Goal: Navigation & Orientation: Find specific page/section

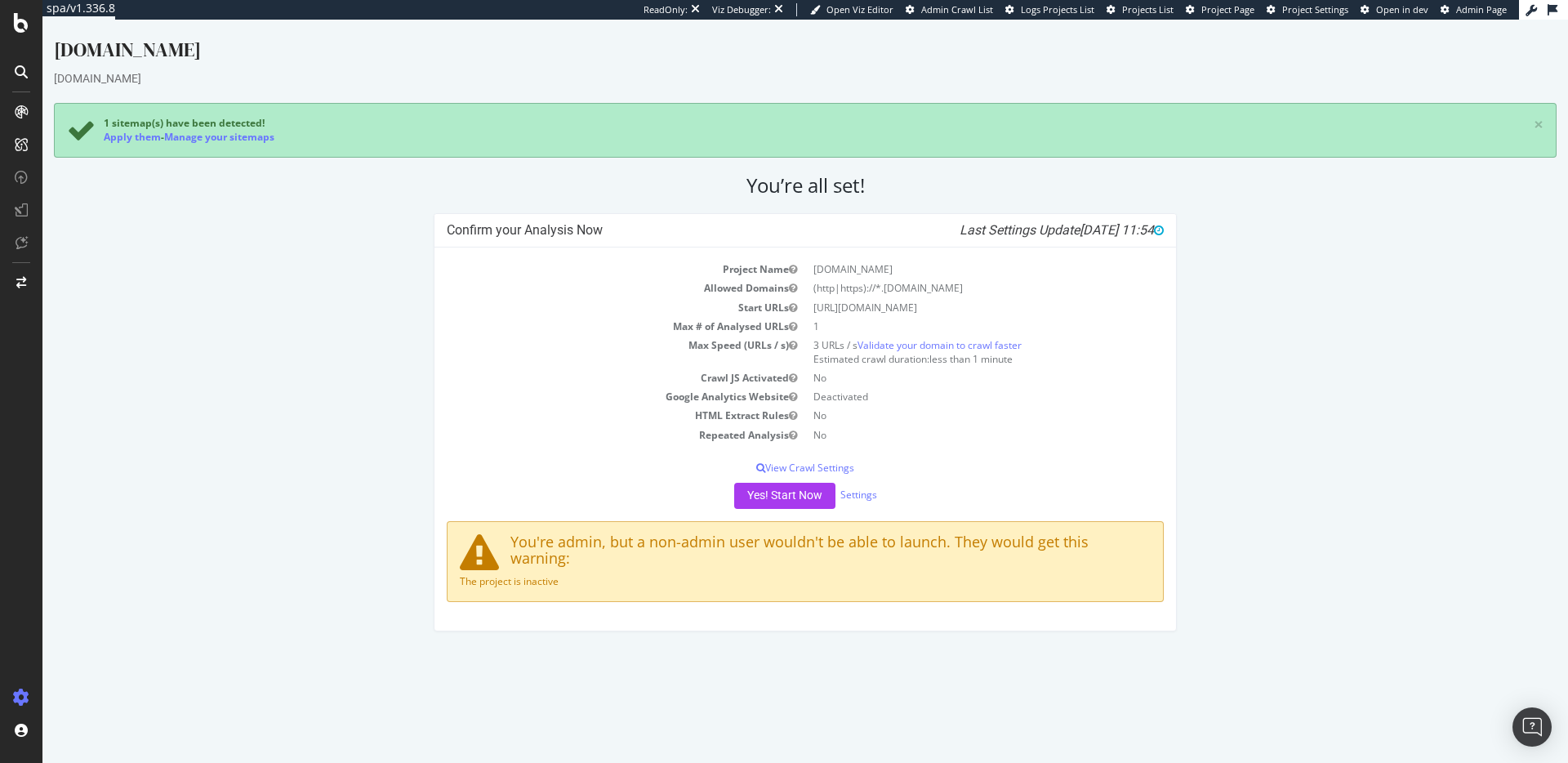
click at [285, 526] on div "Confirm your Analysis Now Last Settings Update [DATE] 11:54 Project Name [DOMAI…" at bounding box center [805, 430] width 1519 height 434
click at [28, 37] on div at bounding box center [21, 381] width 42 height 763
click at [19, 31] on icon at bounding box center [21, 22] width 15 height 20
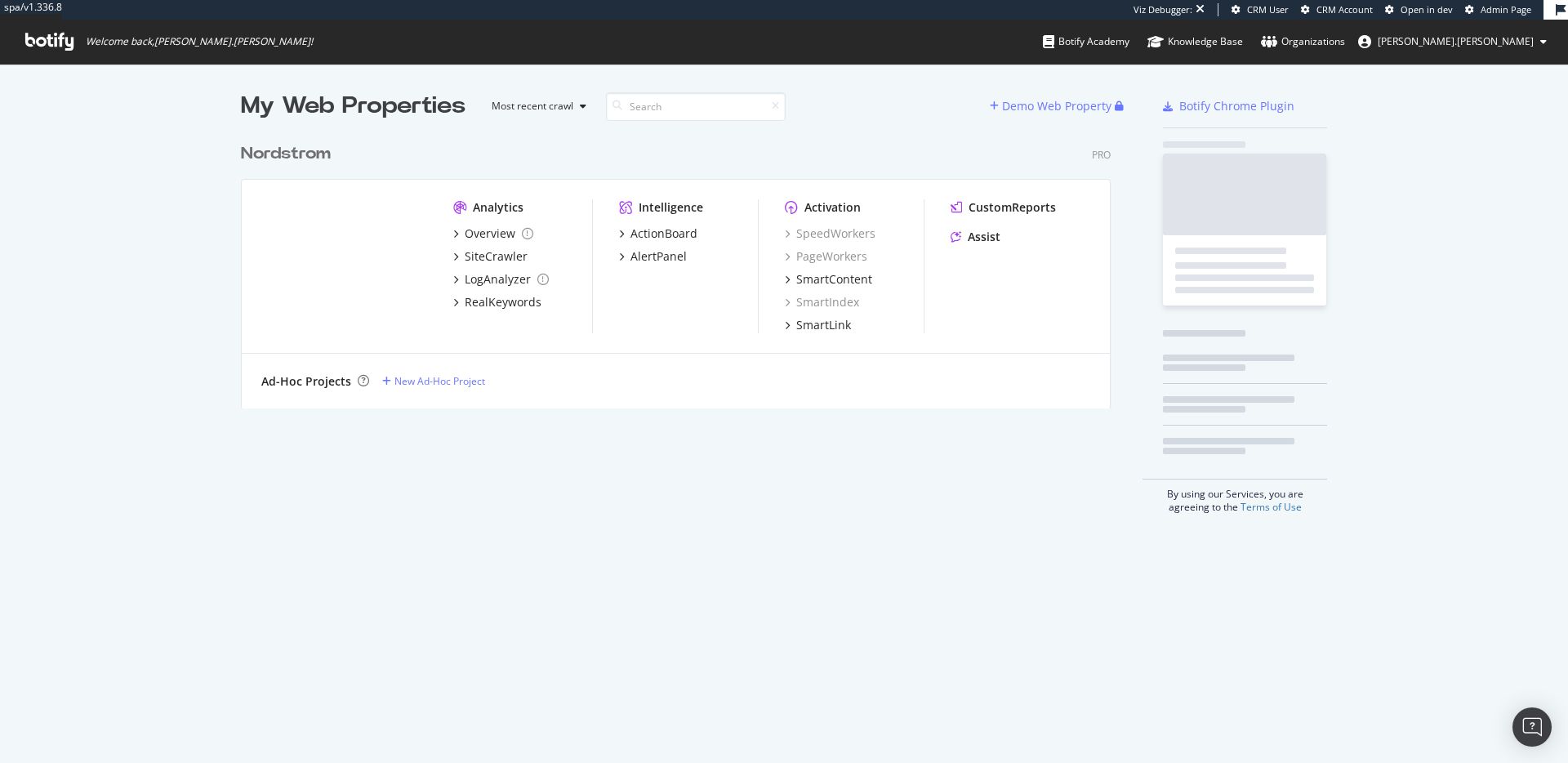
scroll to position [286, 883]
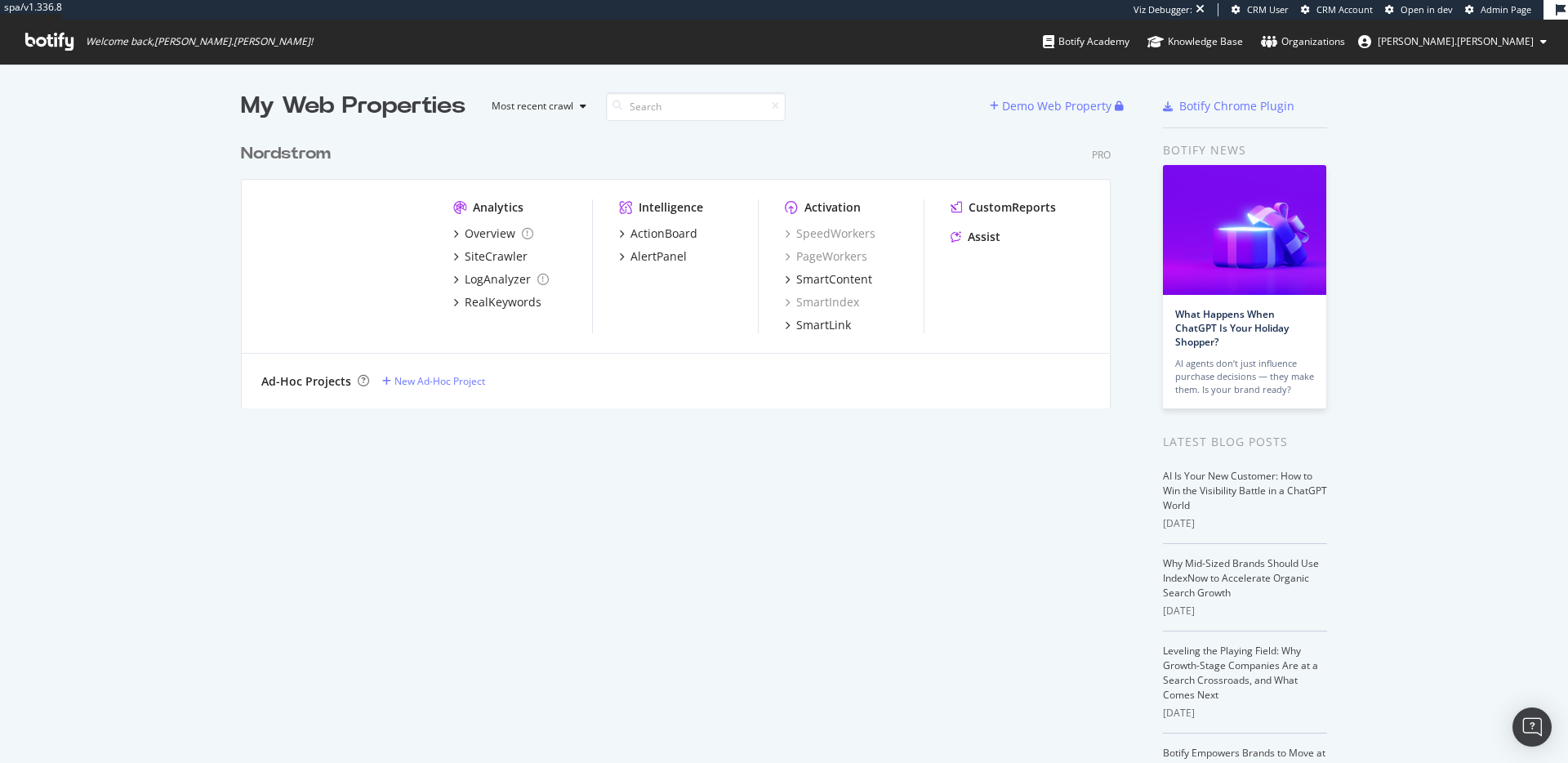
click at [302, 154] on div "Nordstrom" at bounding box center [285, 154] width 90 height 24
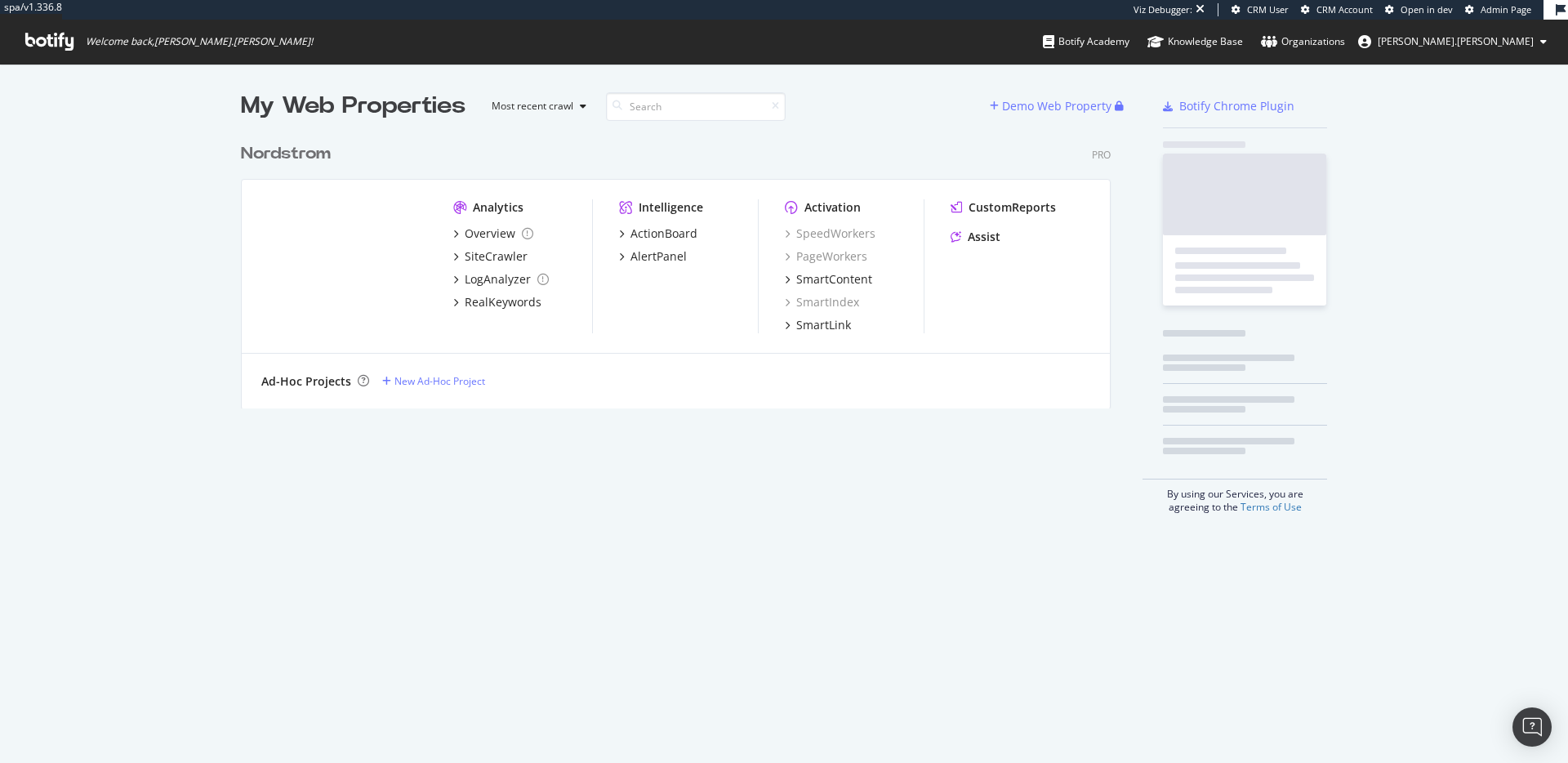
scroll to position [763, 1568]
